Goal: Task Accomplishment & Management: Manage account settings

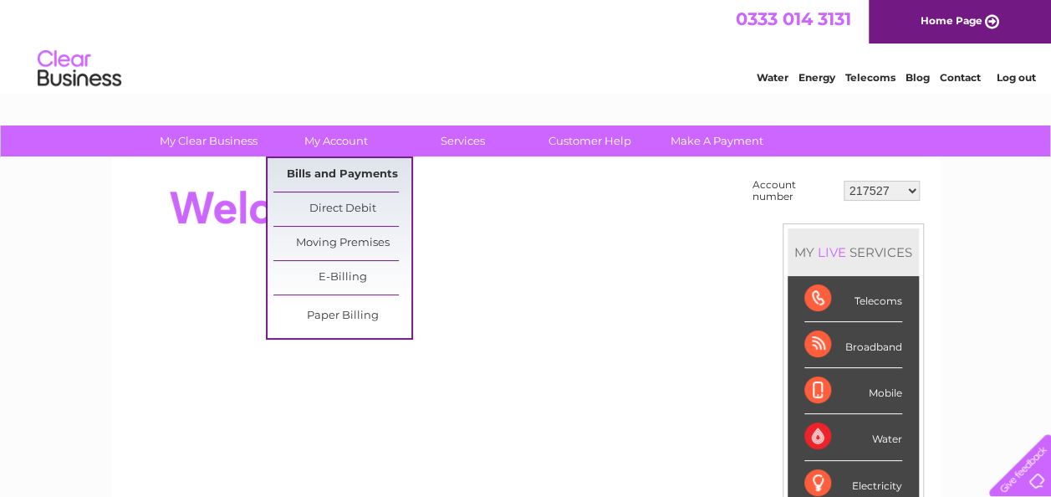
click at [348, 166] on link "Bills and Payments" at bounding box center [342, 174] width 138 height 33
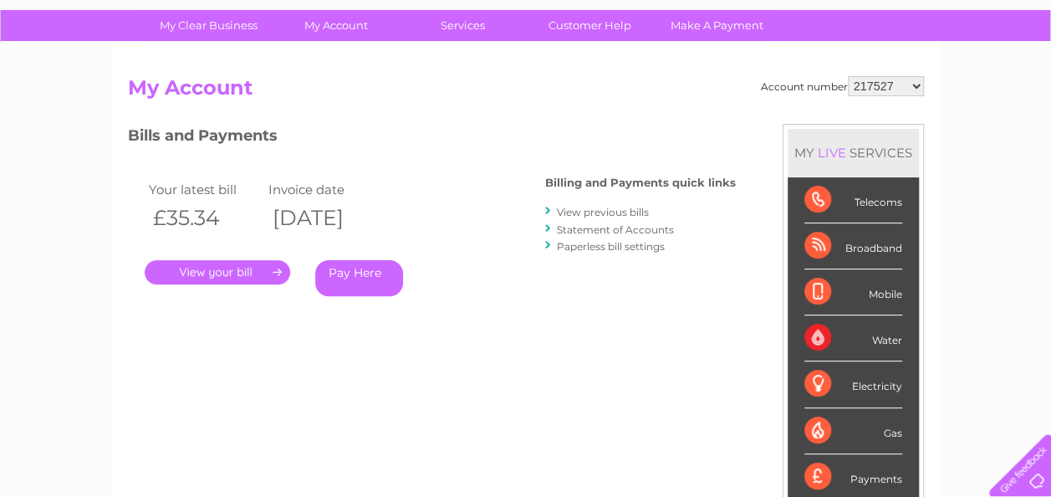
scroll to position [9, 0]
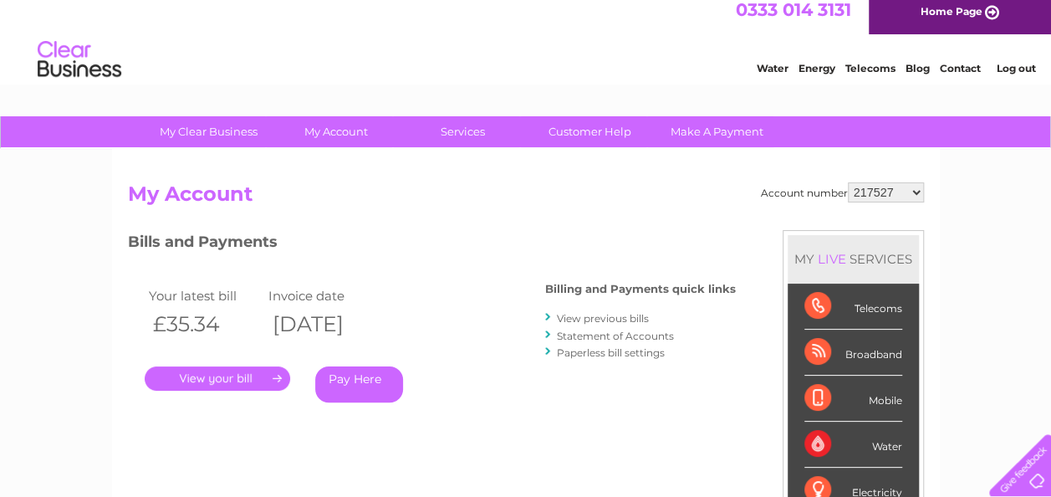
click at [599, 314] on link "View previous bills" at bounding box center [603, 318] width 92 height 13
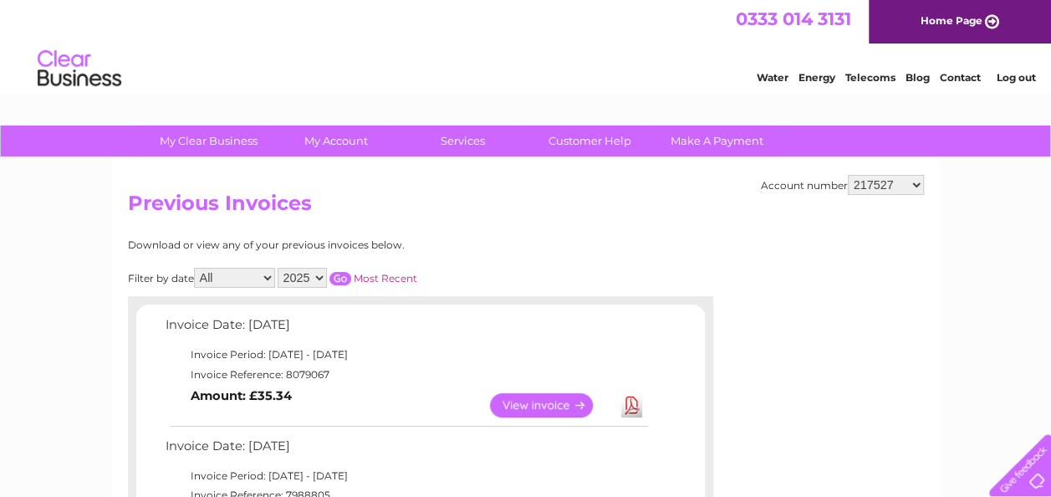
click at [915, 181] on select "217527 30320243" at bounding box center [886, 185] width 76 height 20
select select "30320243"
click at [848, 175] on select "217527 30320243" at bounding box center [886, 185] width 76 height 20
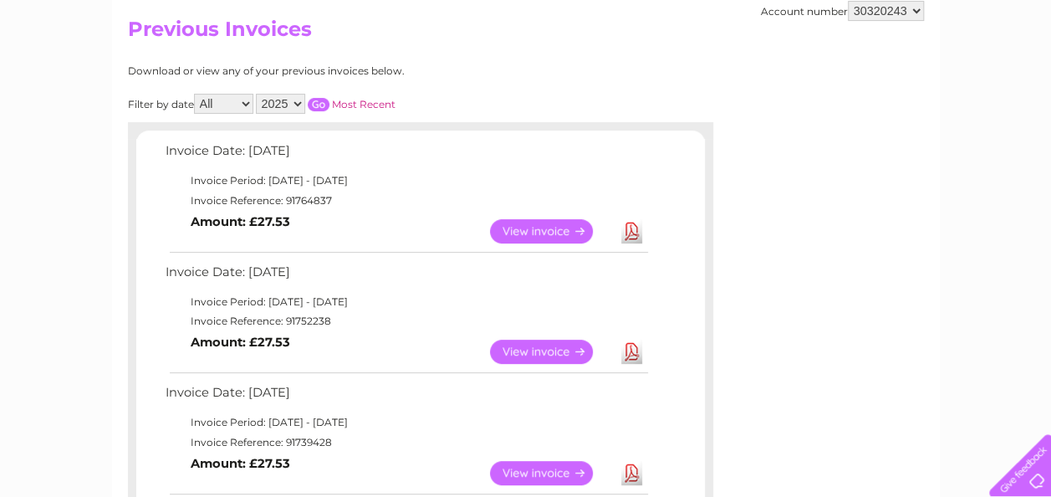
scroll to position [167, 0]
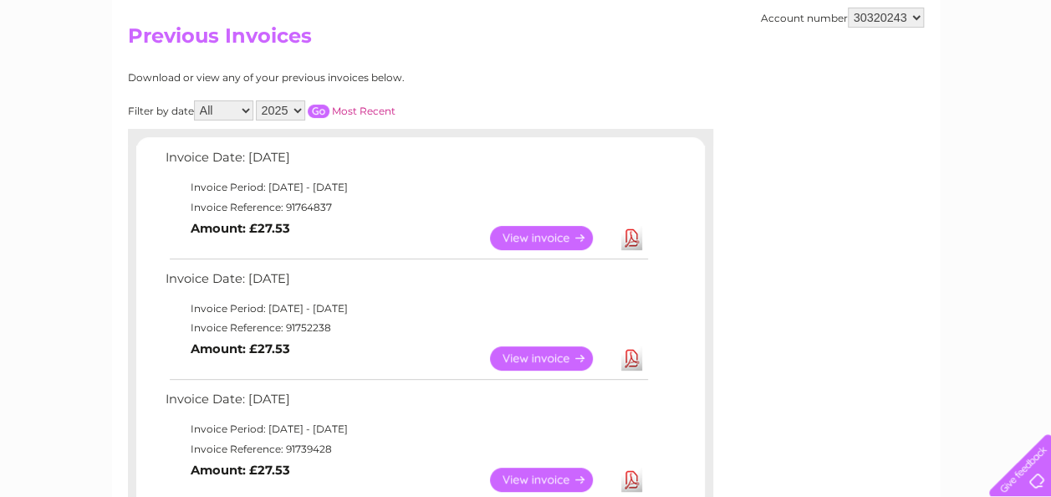
click at [525, 236] on link "View" at bounding box center [551, 238] width 123 height 24
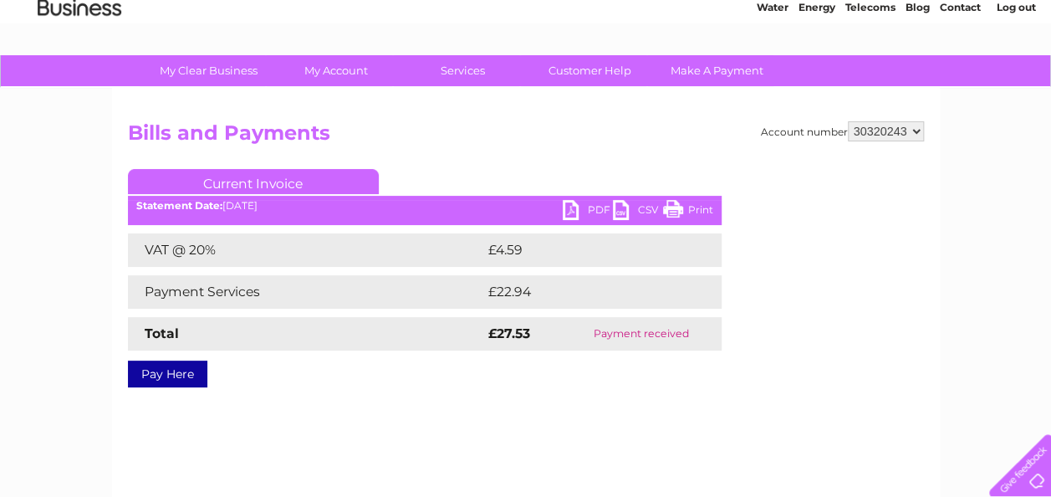
scroll to position [167, 0]
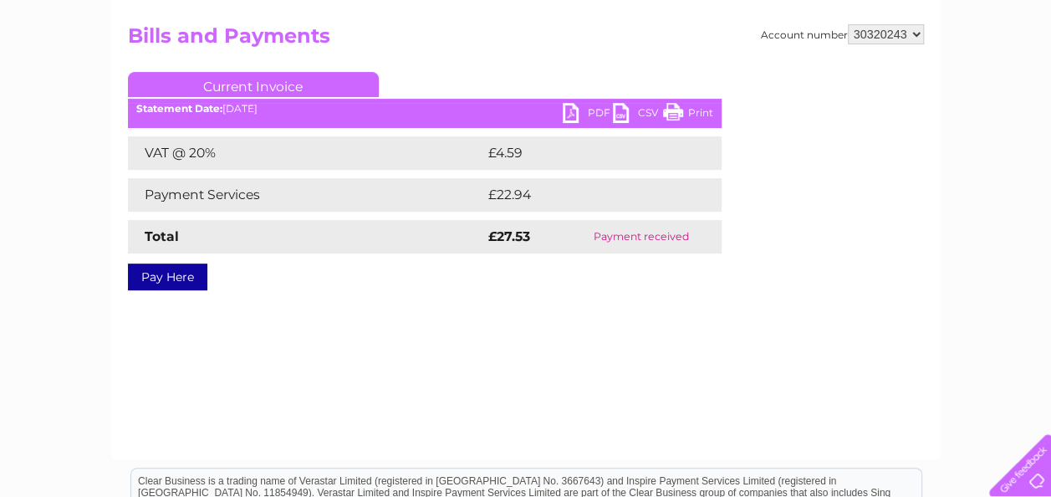
click at [592, 116] on link "PDF" at bounding box center [588, 115] width 50 height 24
